Goal: Book appointment/travel/reservation

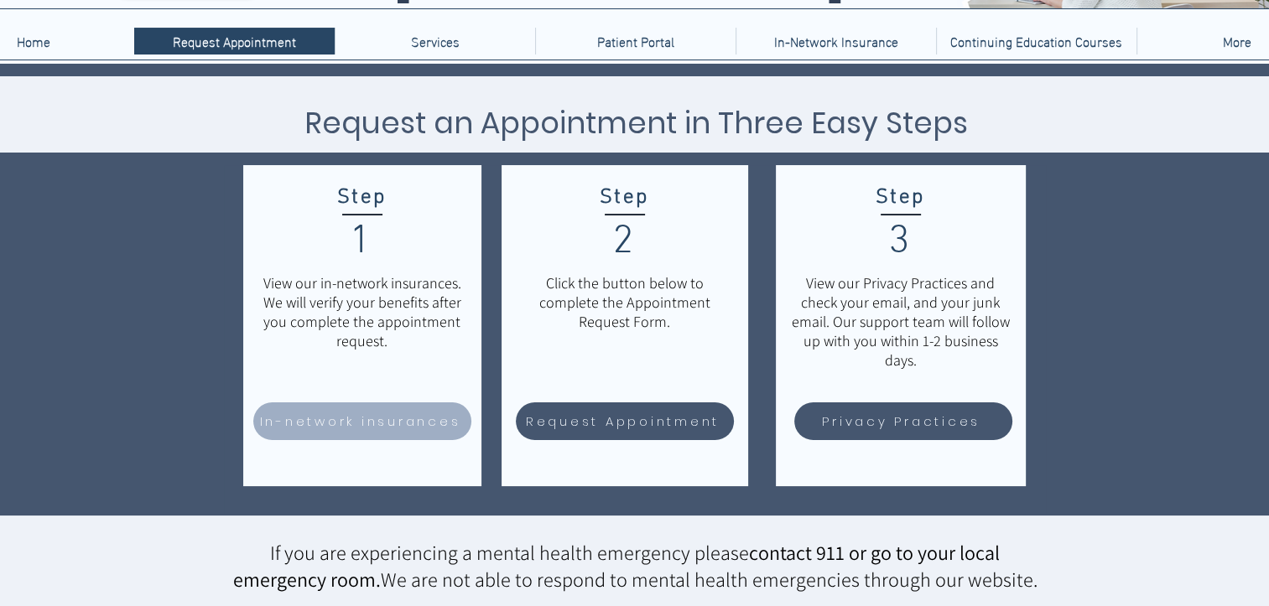
click at [369, 421] on span "In-network insurances" at bounding box center [360, 421] width 201 height 19
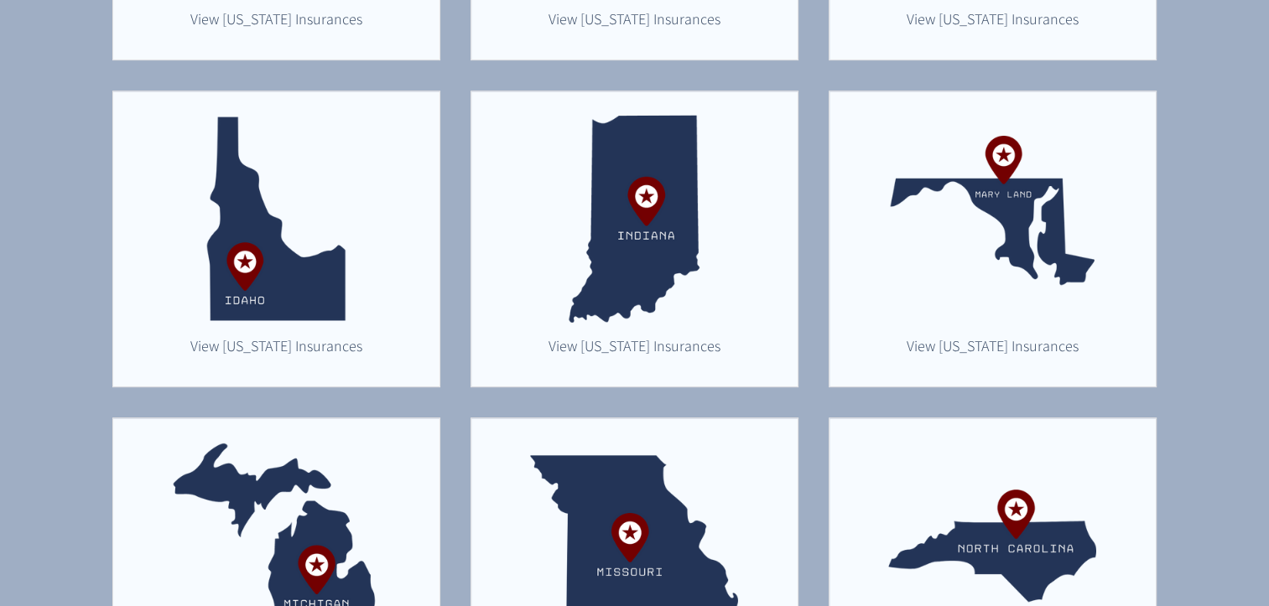
scroll to position [825, 0]
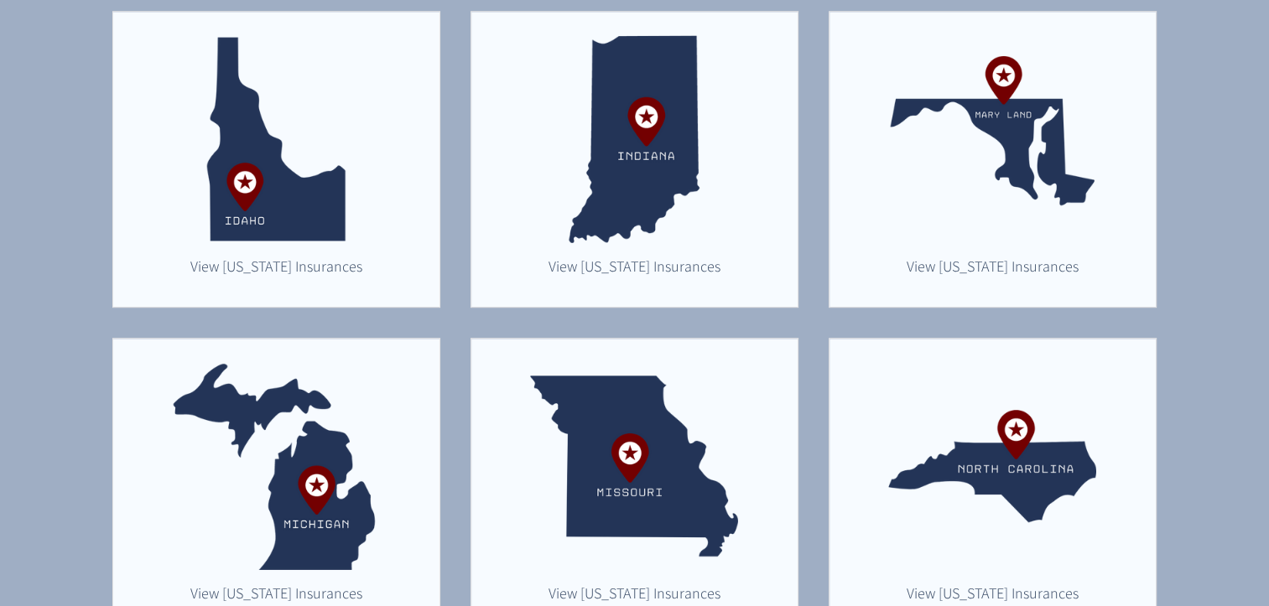
click at [298, 418] on img "main content" at bounding box center [276, 466] width 208 height 208
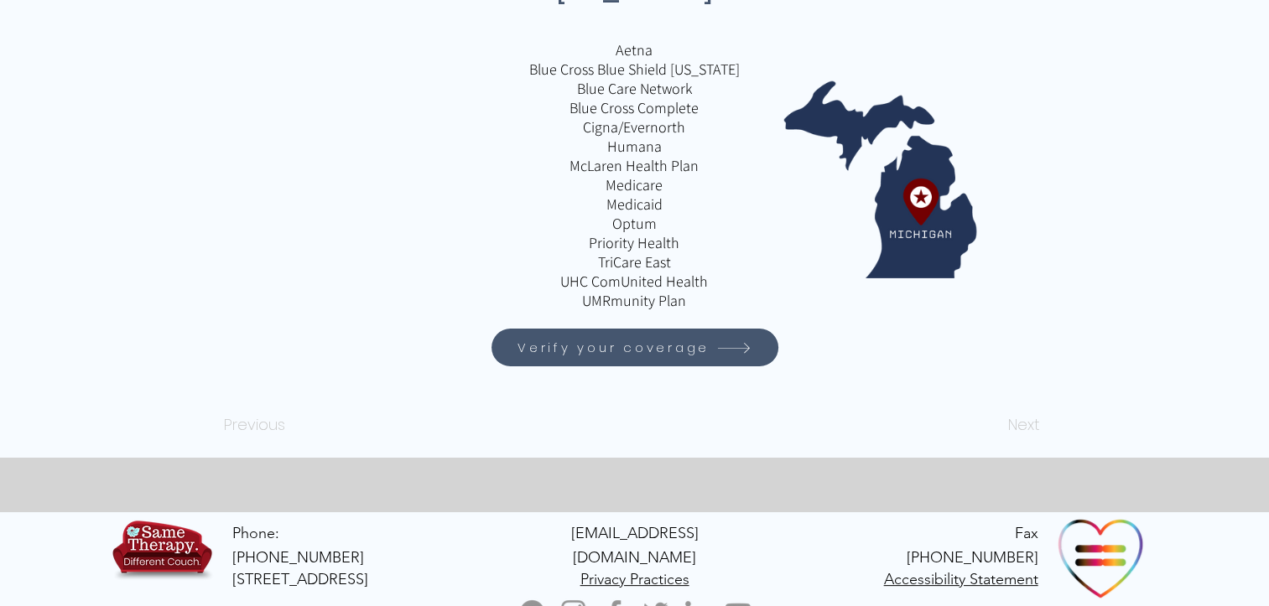
click at [627, 353] on span "Verify your coverage" at bounding box center [614, 347] width 192 height 19
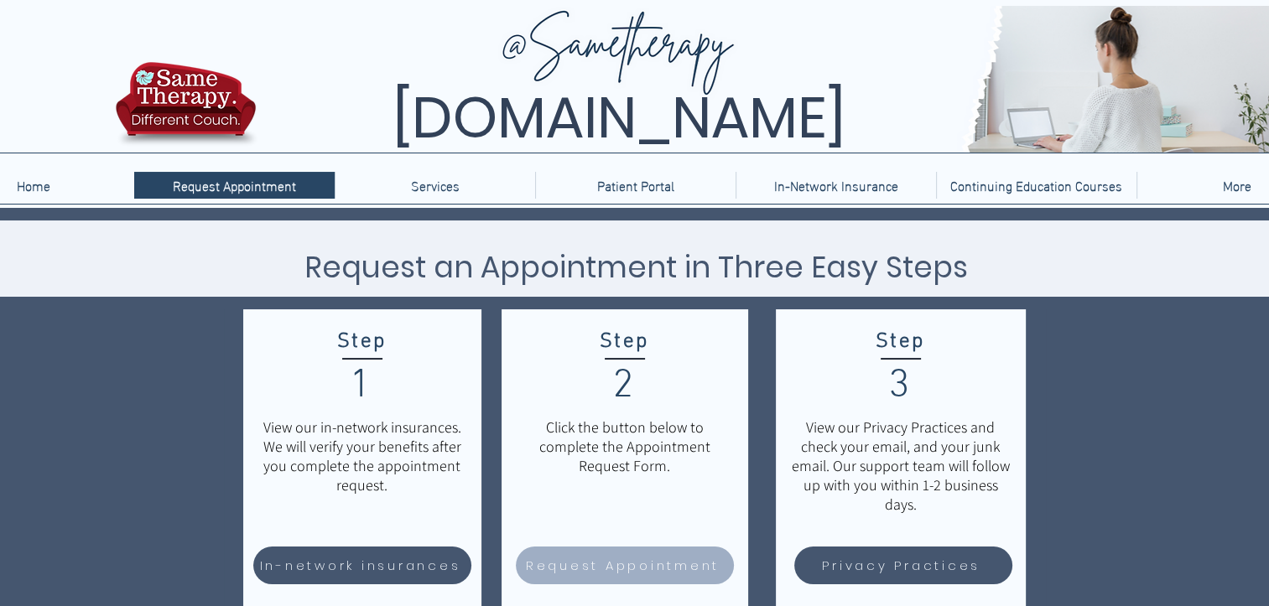
click at [612, 565] on span "Request Appointment" at bounding box center [623, 565] width 194 height 19
